Goal: Complete application form

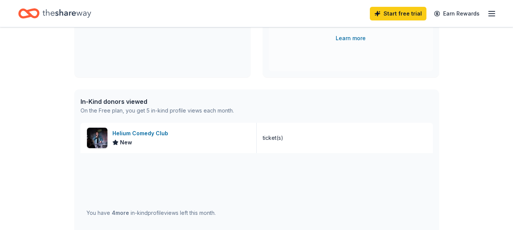
scroll to position [152, 0]
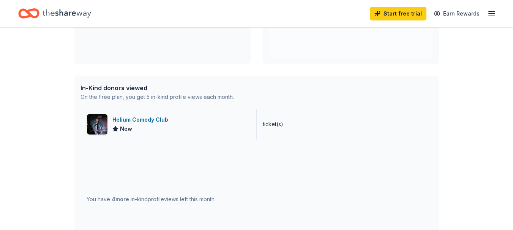
click at [142, 120] on div "Helium Comedy Club" at bounding box center [141, 119] width 59 height 9
click at [58, 14] on icon "Home" at bounding box center [66, 13] width 49 height 8
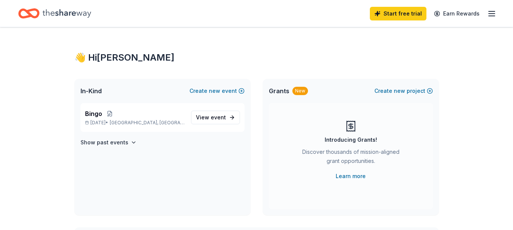
drag, startPoint x: 131, startPoint y: 143, endPoint x: 222, endPoint y: 152, distance: 90.7
click at [222, 152] on div "Bingo [DATE] • [GEOGRAPHIC_DATA], [GEOGRAPHIC_DATA] View event Show past events" at bounding box center [162, 159] width 176 height 112
click at [488, 11] on div "Start free trial Earn Rewards" at bounding box center [433, 14] width 126 height 18
click at [491, 10] on icon "button" at bounding box center [491, 13] width 9 height 9
drag, startPoint x: 323, startPoint y: 48, endPoint x: 227, endPoint y: 26, distance: 99.2
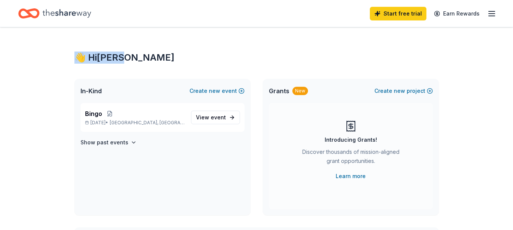
click at [112, 115] on button at bounding box center [109, 114] width 15 height 6
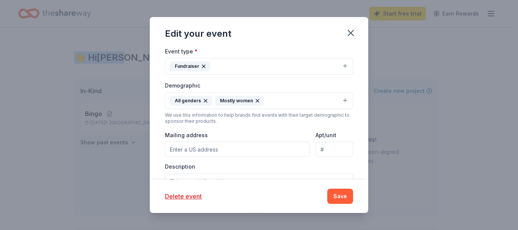
scroll to position [165, 0]
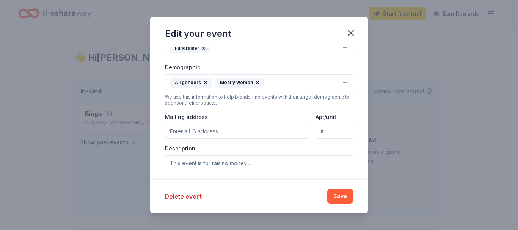
click at [260, 130] on input "Mailing address" at bounding box center [237, 131] width 145 height 15
type input "3040 [PERSON_NAME]"
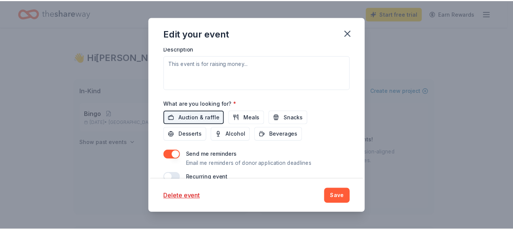
scroll to position [279, 0]
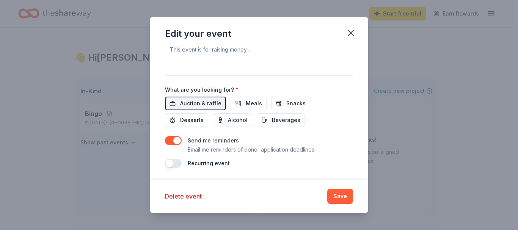
click at [341, 198] on button "Save" at bounding box center [340, 196] width 26 height 15
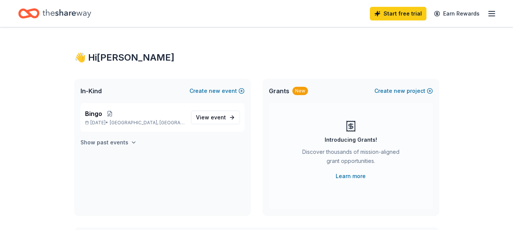
click at [115, 140] on h4 "Show past events" at bounding box center [104, 142] width 48 height 9
click at [59, 14] on icon "Home" at bounding box center [66, 14] width 49 height 16
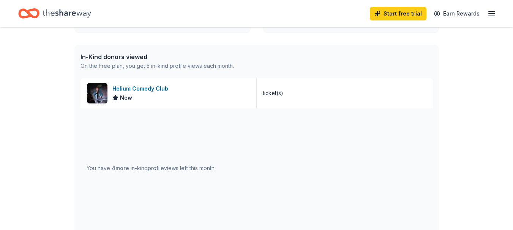
scroll to position [190, 0]
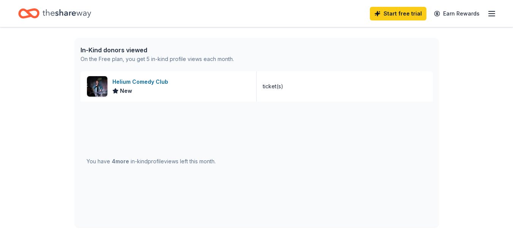
click at [170, 58] on div "On the Free plan, you get 5 in-kind profile views each month." at bounding box center [156, 59] width 153 height 9
click at [106, 159] on div "You have 4 more in-kind profile views left this month." at bounding box center [151, 161] width 129 height 9
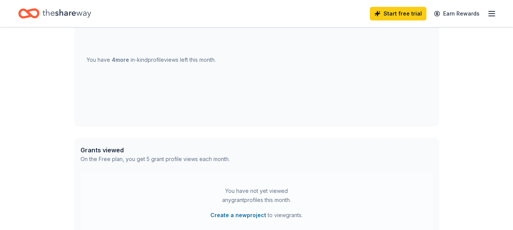
scroll to position [304, 0]
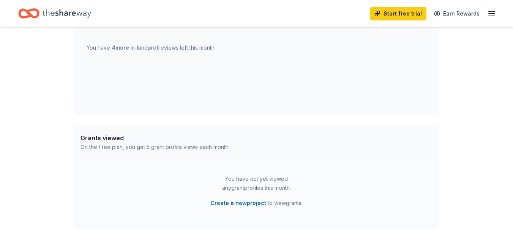
click at [259, 187] on div "You have not yet viewed any grant profiles this month." at bounding box center [256, 184] width 95 height 18
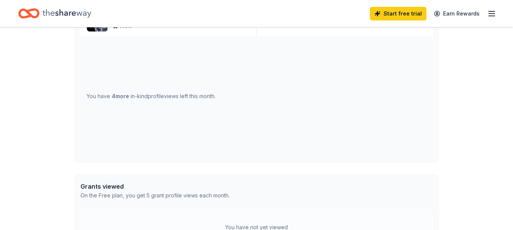
scroll to position [230, 0]
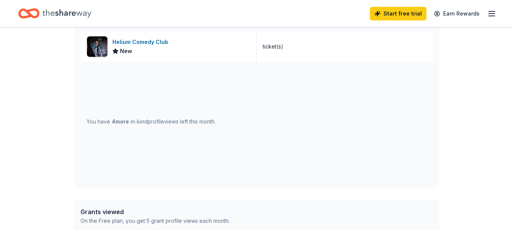
click at [100, 121] on div "You have 4 more in-kind profile views left this month." at bounding box center [151, 121] width 129 height 9
click at [115, 118] on div "You have 4 more in-kind profile views left this month." at bounding box center [151, 121] width 129 height 9
click at [134, 122] on div "You have 4 more in-kind profile views left this month." at bounding box center [151, 121] width 129 height 9
click at [127, 122] on span "4 more" at bounding box center [120, 121] width 17 height 6
click at [154, 122] on div "You have 4 more in-kind profile views left this month." at bounding box center [151, 121] width 129 height 9
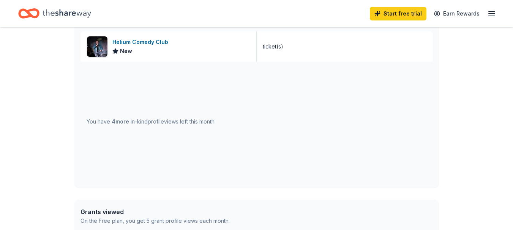
click at [160, 122] on div "You have 4 more in-kind profile views left this month." at bounding box center [151, 121] width 129 height 9
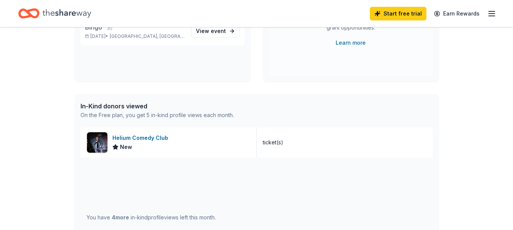
scroll to position [116, 0]
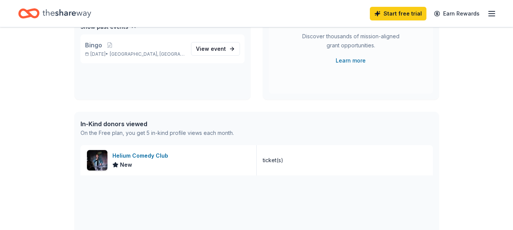
click at [124, 123] on div "In-Kind donors viewed" at bounding box center [156, 124] width 153 height 9
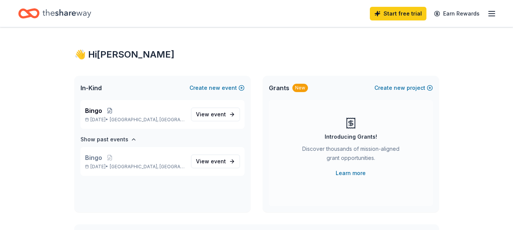
scroll to position [0, 0]
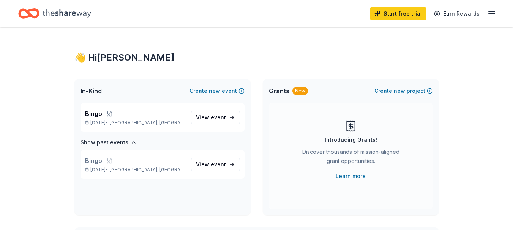
click at [103, 89] on div "In-Kind Create new event" at bounding box center [162, 91] width 176 height 24
click at [97, 89] on span "In-Kind" at bounding box center [90, 91] width 21 height 9
click at [96, 113] on span "Bingo" at bounding box center [93, 113] width 17 height 9
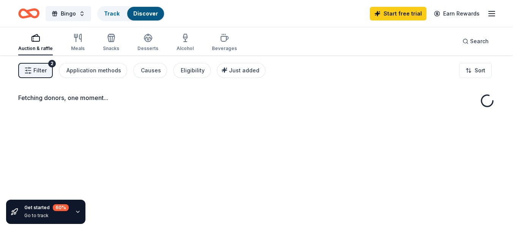
click at [110, 123] on div "Fetching donors, one moment..." at bounding box center [256, 170] width 513 height 230
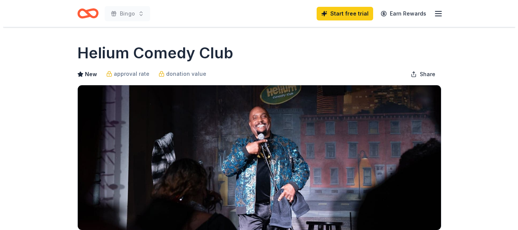
scroll to position [152, 0]
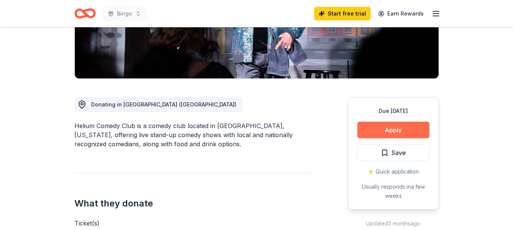
click at [414, 123] on button "Apply" at bounding box center [393, 130] width 72 height 17
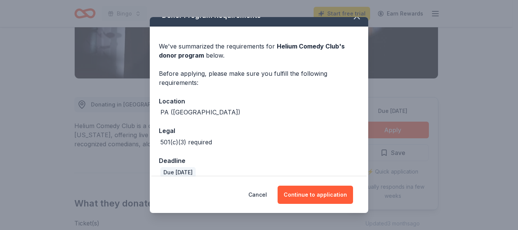
scroll to position [22, 0]
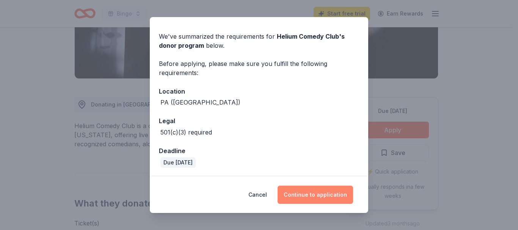
click at [323, 187] on button "Continue to application" at bounding box center [316, 195] width 76 height 18
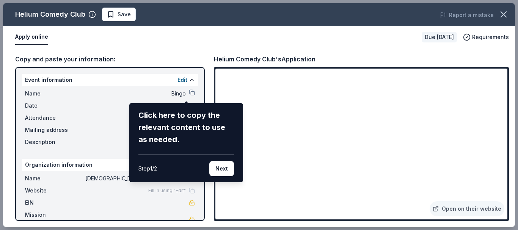
click at [64, 106] on div "Helium Comedy Club Save Report a mistake Apply online Due in 54 days Requiremen…" at bounding box center [259, 115] width 512 height 224
click at [219, 165] on button "Next" at bounding box center [221, 168] width 25 height 15
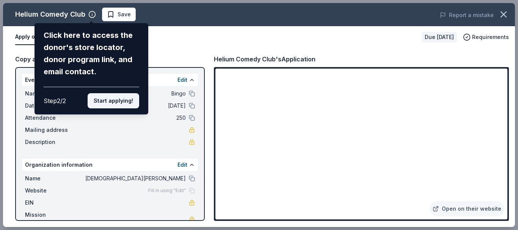
click at [123, 100] on button "Start applying!" at bounding box center [114, 100] width 52 height 15
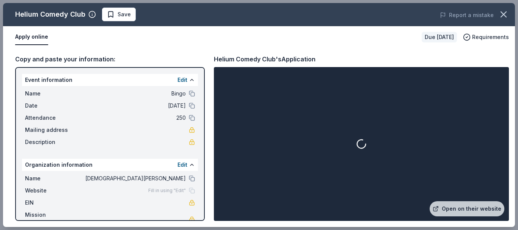
scroll to position [17, 0]
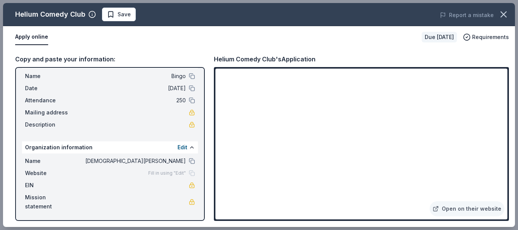
drag, startPoint x: 142, startPoint y: 174, endPoint x: 179, endPoint y: 172, distance: 36.5
click at [148, 174] on span "Fill in using "Edit"" at bounding box center [167, 173] width 38 height 6
click at [184, 172] on div "Fill in using "Edit"" at bounding box center [171, 173] width 47 height 6
click at [168, 174] on span "Fill in using "Edit"" at bounding box center [167, 173] width 38 height 6
drag, startPoint x: 168, startPoint y: 174, endPoint x: 159, endPoint y: 151, distance: 25.4
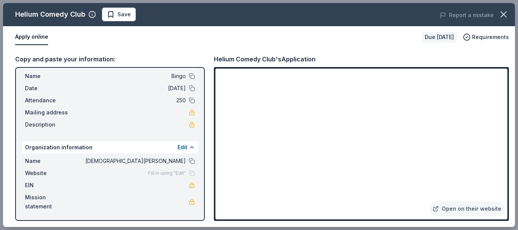
click at [149, 153] on div "Organization information Edit" at bounding box center [110, 148] width 176 height 12
click at [178, 147] on button "Edit" at bounding box center [183, 147] width 10 height 9
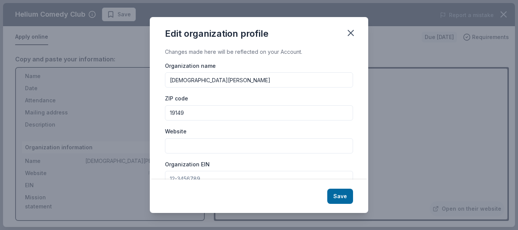
click at [191, 137] on div "Website" at bounding box center [259, 140] width 188 height 27
click at [187, 145] on input "Website" at bounding box center [259, 146] width 188 height 15
paste input "https://stmattsparish.com/"
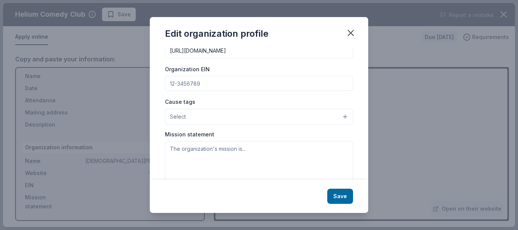
scroll to position [114, 0]
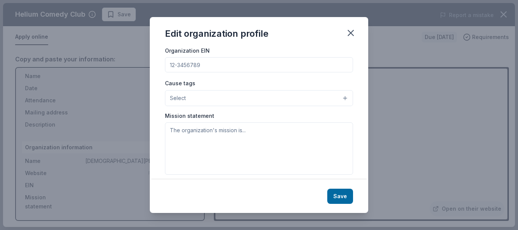
type input "https://stmattsparish.com/"
click at [242, 99] on button "Select" at bounding box center [259, 98] width 188 height 16
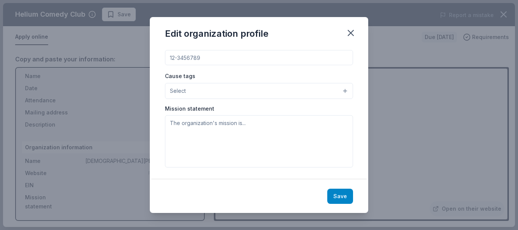
click at [347, 194] on button "Save" at bounding box center [340, 196] width 26 height 15
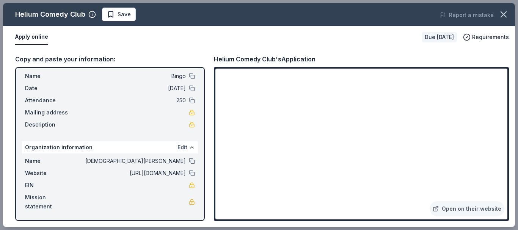
click at [180, 145] on button "Edit" at bounding box center [183, 147] width 10 height 9
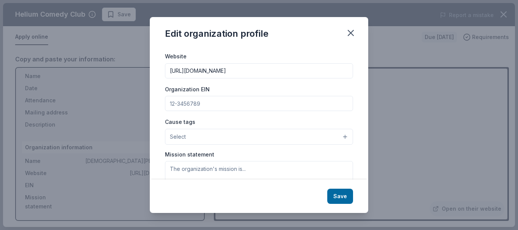
scroll to position [76, 0]
click at [220, 102] on input "Organization EIN" at bounding box center [259, 102] width 188 height 15
click at [234, 84] on div "Organization EIN" at bounding box center [259, 97] width 188 height 27
click at [279, 137] on button "Select" at bounding box center [259, 136] width 188 height 16
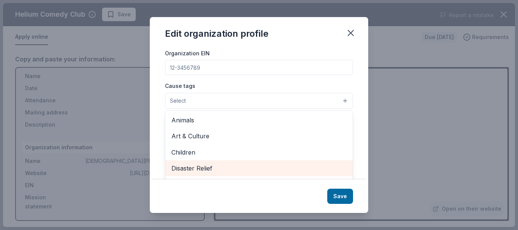
scroll to position [94, 0]
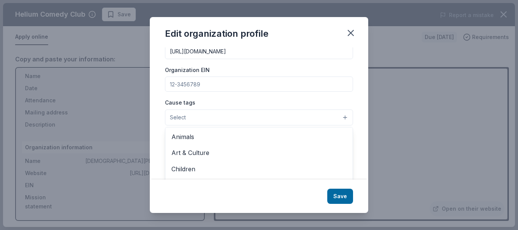
click at [273, 98] on div "Cause tags Select Animals Art & Culture Children Disaster Relief Education Envi…" at bounding box center [259, 112] width 188 height 28
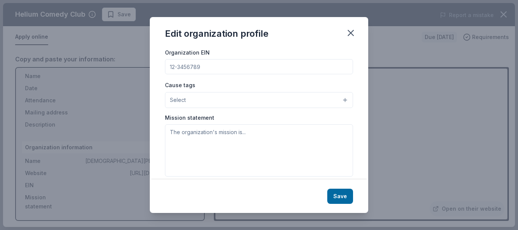
scroll to position [121, 0]
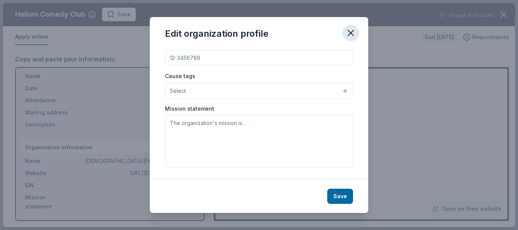
click at [351, 35] on icon "button" at bounding box center [351, 33] width 11 height 11
